Goal: Find specific page/section

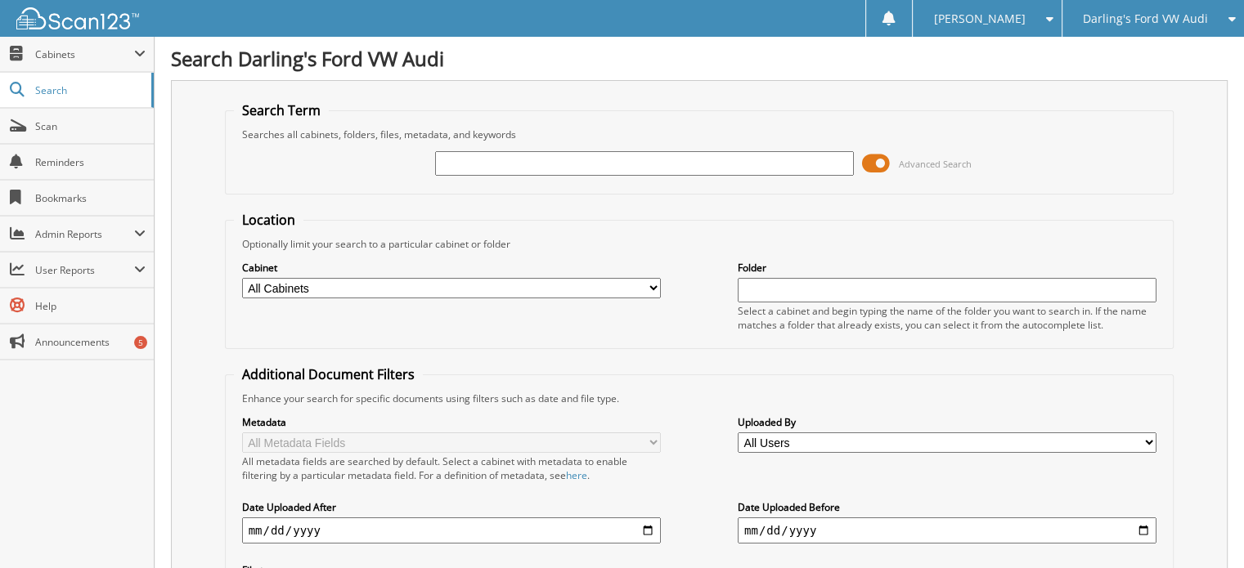
click at [525, 164] on input "text" at bounding box center [644, 163] width 419 height 25
type input "303188"
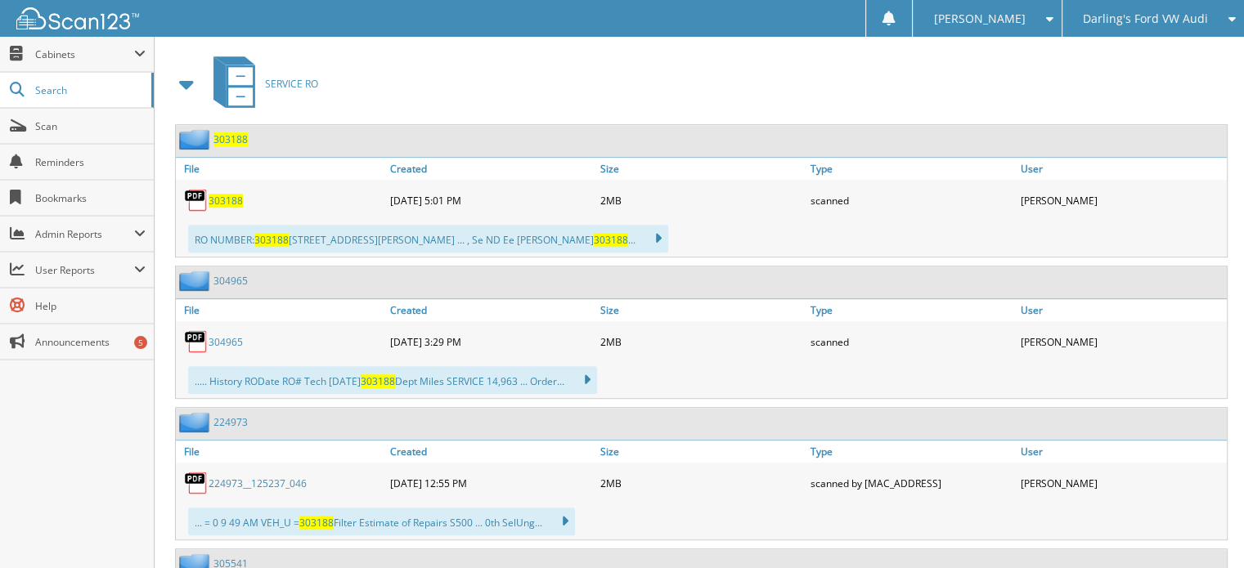
scroll to position [736, 0]
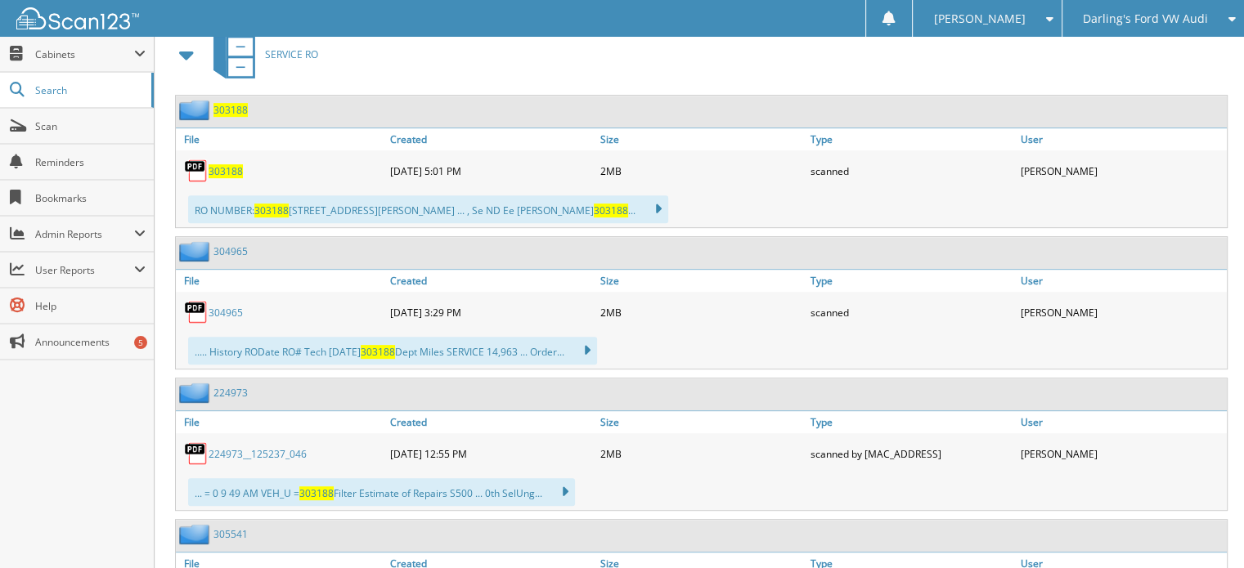
click at [219, 164] on span "303188" at bounding box center [226, 171] width 34 height 14
